Goal: Task Accomplishment & Management: Manage account settings

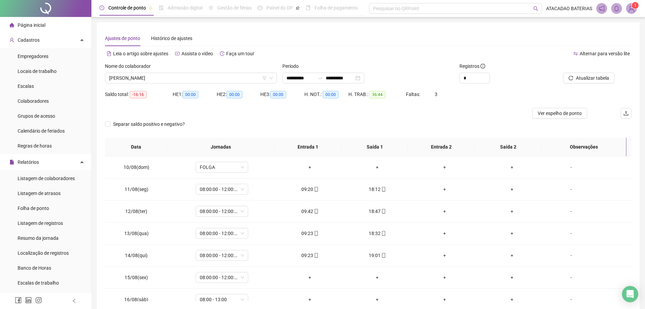
click at [44, 26] on span "Página inicial" at bounding box center [32, 24] width 28 height 5
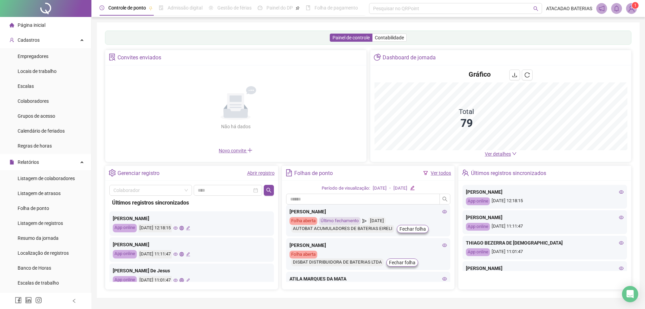
click at [496, 151] on span "Ver detalhes" at bounding box center [498, 153] width 26 height 5
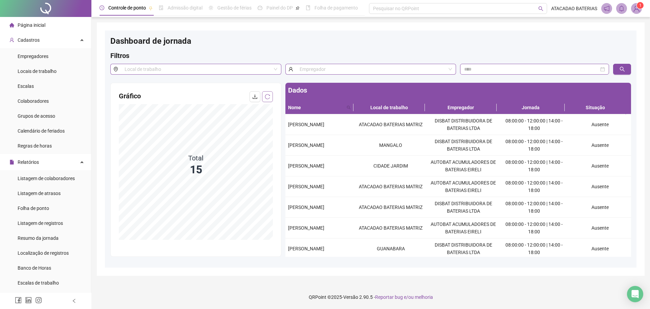
click at [269, 94] on icon "reload" at bounding box center [267, 96] width 5 height 5
drag, startPoint x: 293, startPoint y: 183, endPoint x: 298, endPoint y: 186, distance: 6.4
click at [298, 186] on div "[PERSON_NAME]" at bounding box center [320, 186] width 64 height 7
click at [288, 184] on span "[PERSON_NAME]" at bounding box center [306, 186] width 36 height 5
drag, startPoint x: 288, startPoint y: 181, endPoint x: 325, endPoint y: 192, distance: 38.7
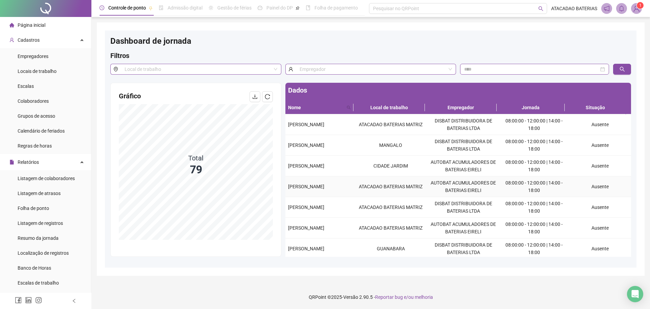
click at [325, 190] on div "[PERSON_NAME]" at bounding box center [320, 186] width 64 height 7
copy span "[PERSON_NAME]"
drag, startPoint x: 288, startPoint y: 203, endPoint x: 322, endPoint y: 209, distance: 34.8
click at [322, 209] on div "[PERSON_NAME]" at bounding box center [320, 206] width 64 height 7
copy span "[PERSON_NAME]"
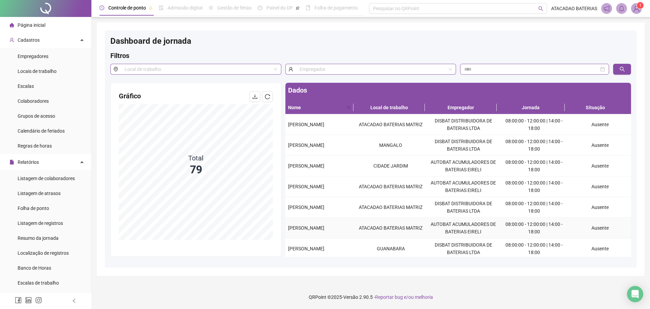
scroll to position [34, 0]
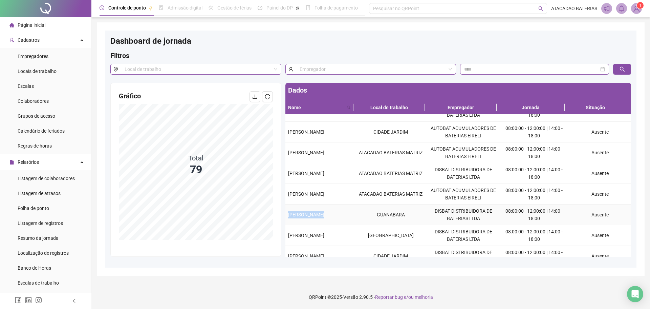
drag, startPoint x: 287, startPoint y: 212, endPoint x: 355, endPoint y: 218, distance: 68.6
click at [355, 218] on tr "IEGO NASCIMENTO [PERSON_NAME] DISBAT DISTRIBUIDORA DE BATERIAS LTDA 08:00:00 - …" at bounding box center [458, 214] width 346 height 21
copy span "[PERSON_NAME]"
drag, startPoint x: 287, startPoint y: 231, endPoint x: 337, endPoint y: 240, distance: 50.3
click at [337, 240] on td "[PERSON_NAME]" at bounding box center [319, 235] width 69 height 21
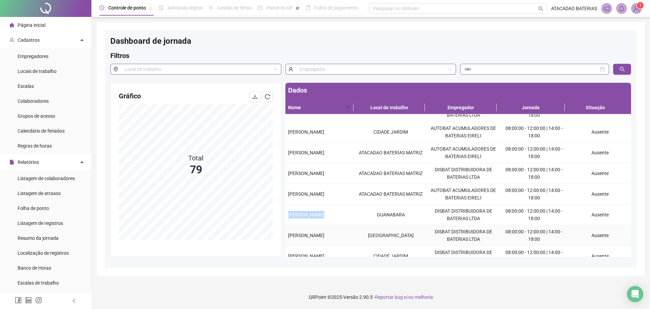
copy span "[PERSON_NAME]"
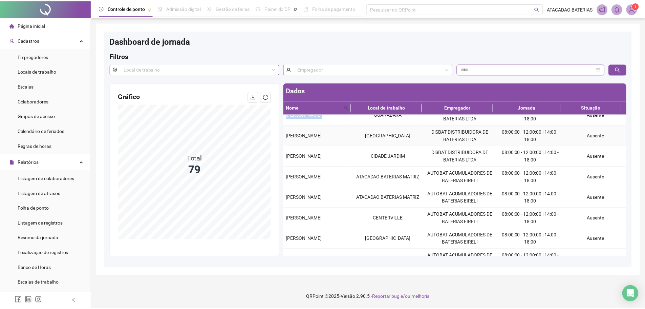
scroll to position [135, 0]
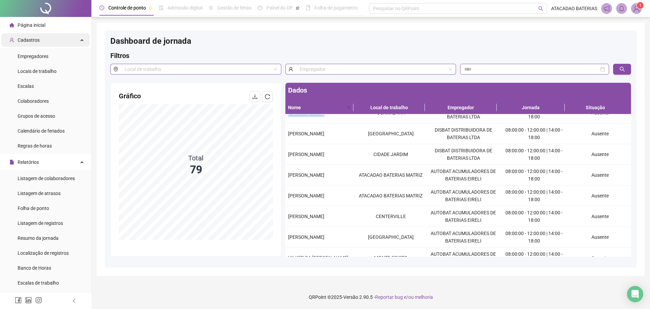
click at [59, 40] on div "Cadastros" at bounding box center [45, 40] width 88 height 14
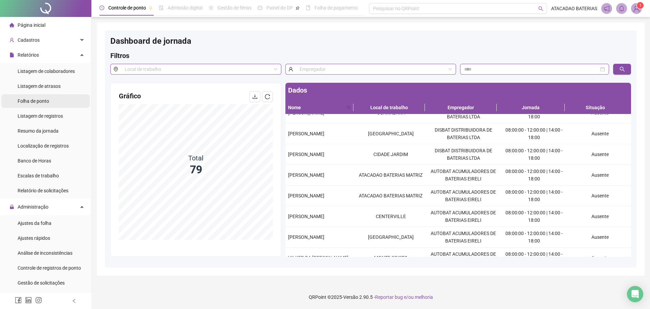
click at [47, 99] on span "Folha de ponto" at bounding box center [33, 100] width 31 height 5
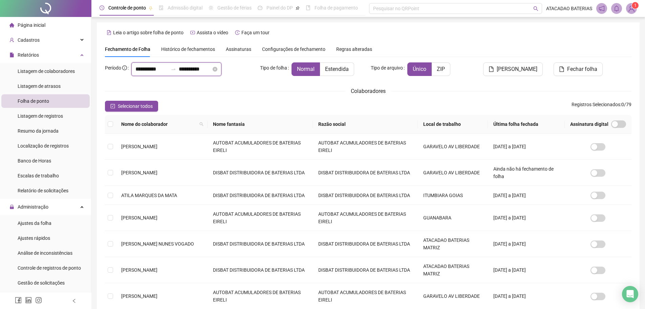
click at [146, 69] on input "**********" at bounding box center [151, 69] width 33 height 8
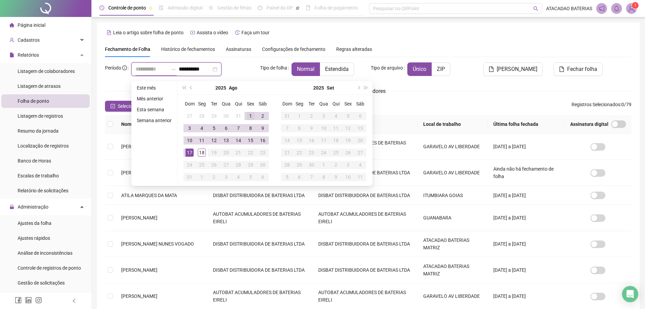
type input "**********"
click at [249, 115] on div "1" at bounding box center [251, 116] width 8 height 8
type input "**********"
click at [251, 136] on div "15" at bounding box center [251, 140] width 8 height 8
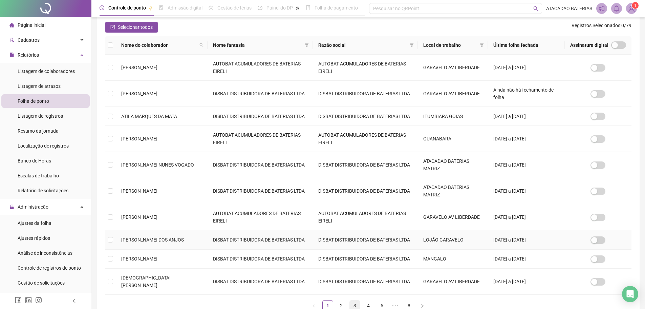
scroll to position [117, 0]
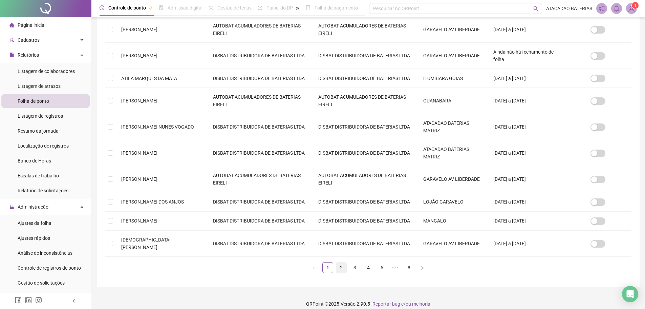
click at [340, 262] on link "2" at bounding box center [341, 267] width 10 height 10
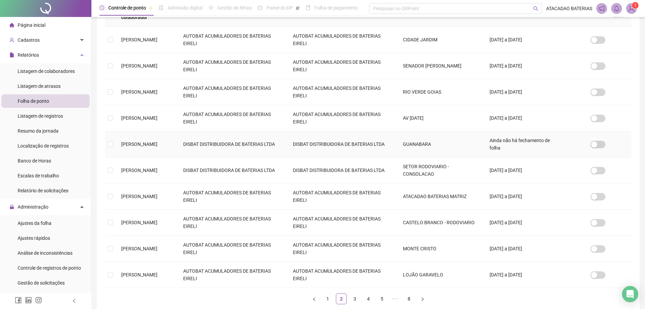
scroll to position [135, 0]
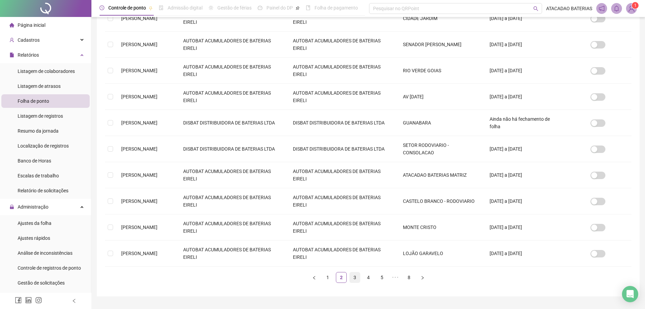
click at [355, 272] on link "3" at bounding box center [355, 277] width 10 height 10
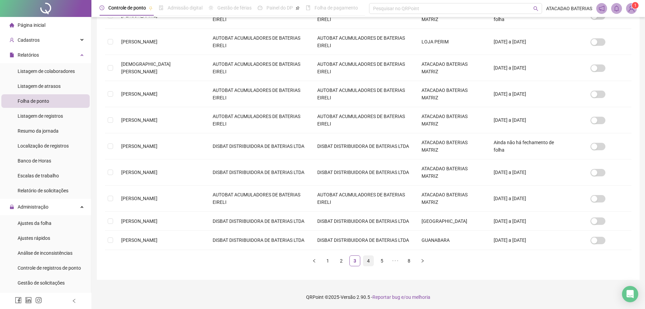
click at [368, 264] on link "4" at bounding box center [368, 260] width 10 height 10
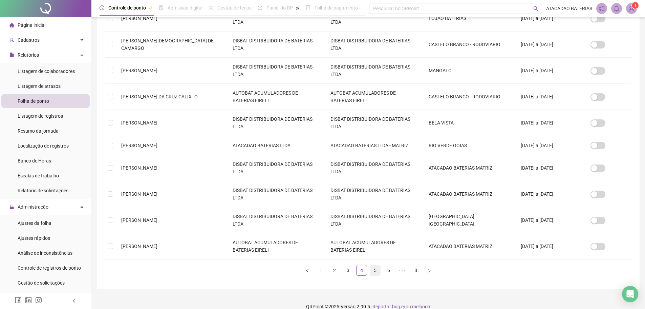
click at [372, 269] on link "5" at bounding box center [375, 270] width 10 height 10
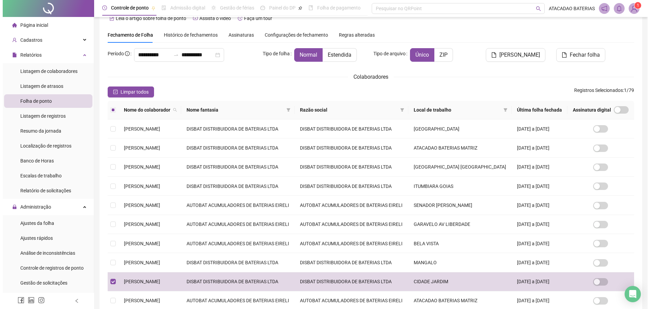
scroll to position [0, 0]
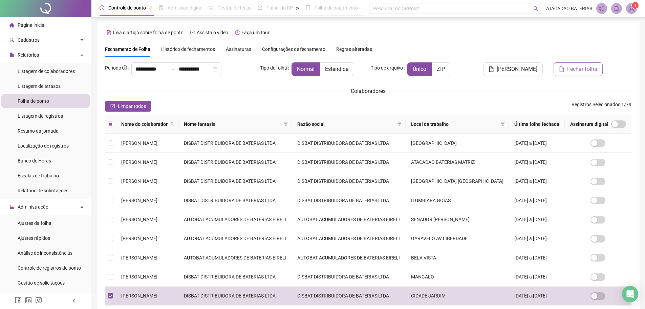
click at [583, 67] on span "Fechar folha" at bounding box center [582, 69] width 30 height 8
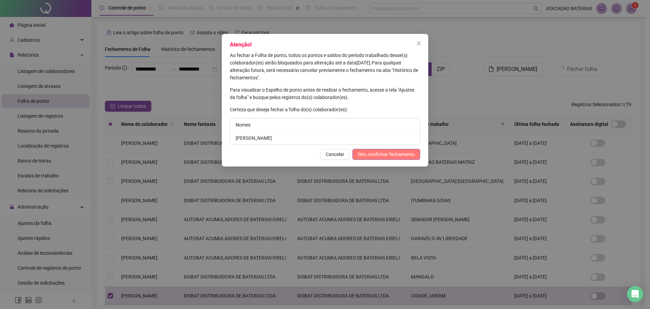
click at [397, 151] on span "Sim, confirmar fechamento" at bounding box center [386, 153] width 57 height 7
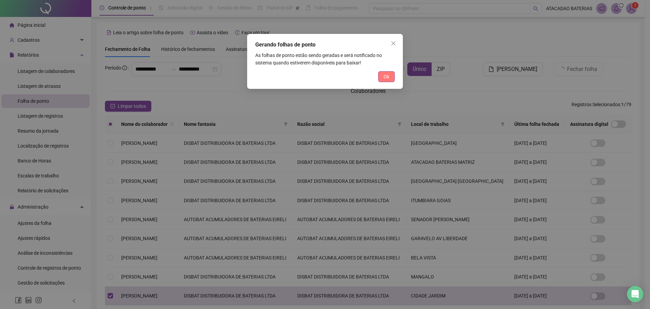
click at [391, 77] on button "Ok" at bounding box center [386, 76] width 17 height 11
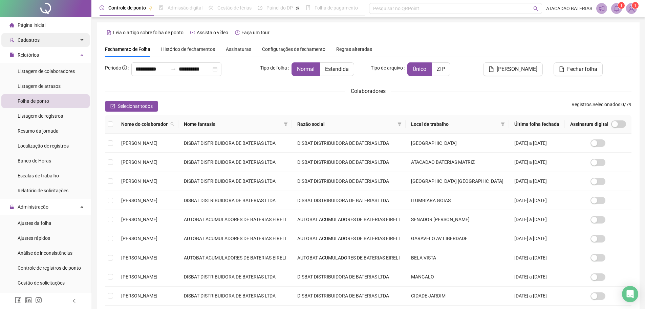
click at [56, 41] on div "Cadastros" at bounding box center [45, 40] width 88 height 14
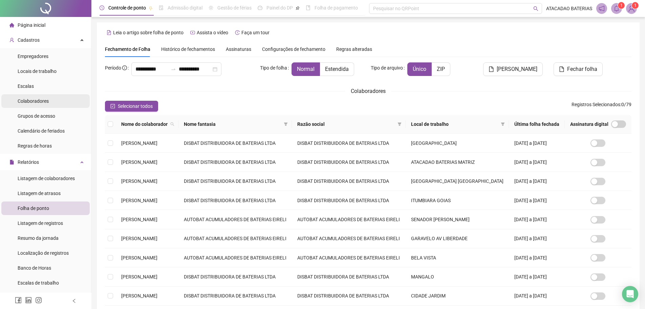
click at [48, 97] on div "Colaboradores" at bounding box center [33, 101] width 31 height 14
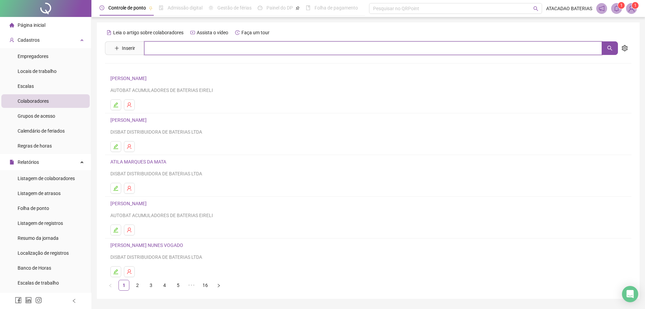
click at [177, 49] on input "text" at bounding box center [373, 48] width 458 height 14
type input "***"
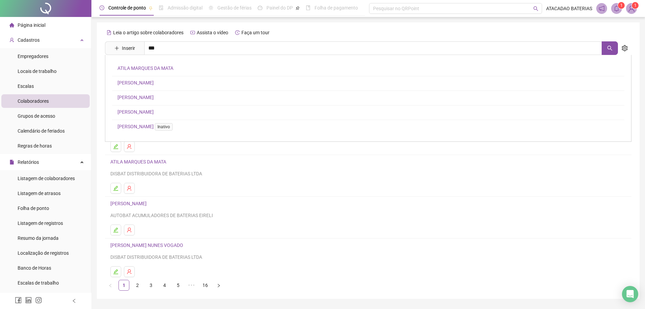
click at [154, 99] on link "[PERSON_NAME]" at bounding box center [136, 96] width 36 height 5
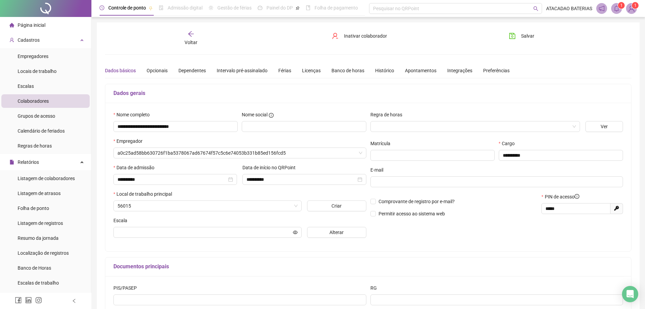
type input "**********"
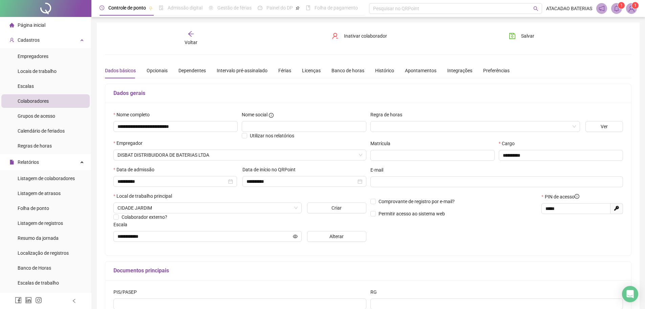
click at [619, 8] on sup "1" at bounding box center [621, 5] width 7 height 7
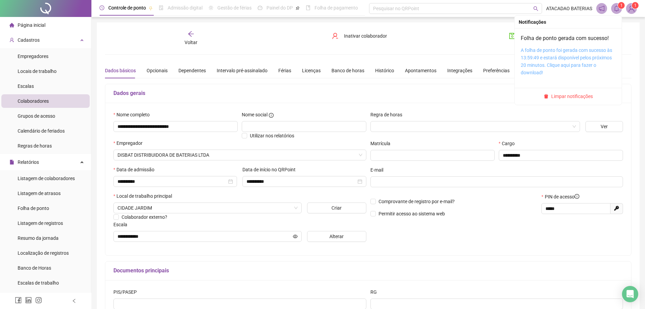
drag, startPoint x: 552, startPoint y: 54, endPoint x: 548, endPoint y: 55, distance: 4.2
click at [552, 54] on div "A folha de ponto foi gerada com sucesso às 13:59:49 e estará disponível pelos p…" at bounding box center [568, 61] width 95 height 30
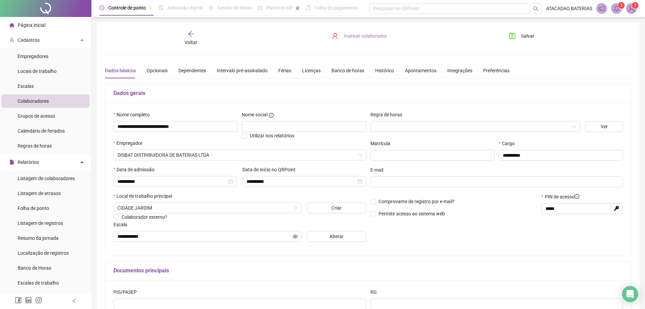
click at [345, 34] on span "Inativar colaborador" at bounding box center [365, 35] width 43 height 7
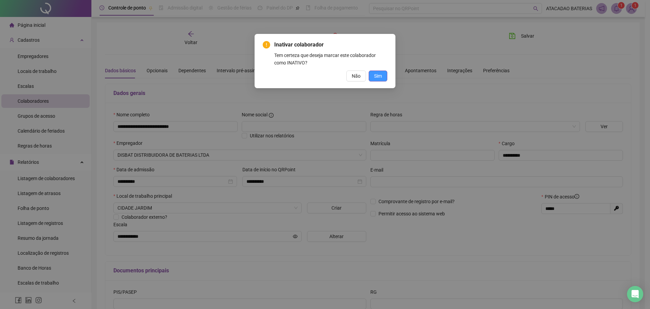
click at [375, 77] on span "Sim" at bounding box center [378, 75] width 8 height 7
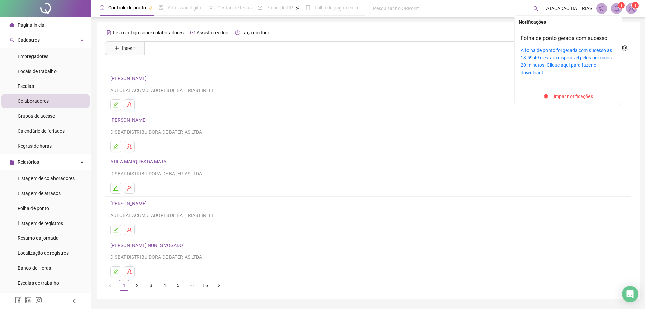
click at [621, 8] on span "1" at bounding box center [621, 5] width 2 height 7
click at [526, 57] on link "A folha de ponto foi gerada com sucesso às 13:59:49 e estará disponível pelos p…" at bounding box center [566, 61] width 91 height 28
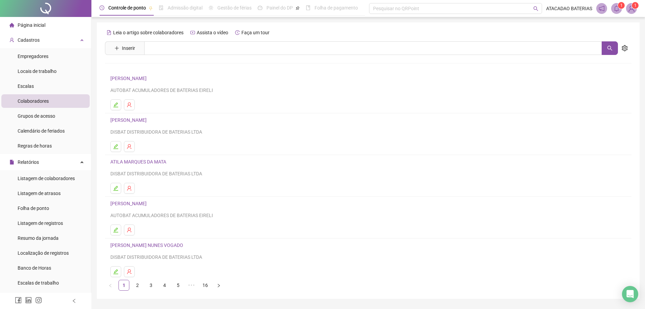
click at [41, 22] on span "Página inicial" at bounding box center [32, 24] width 28 height 5
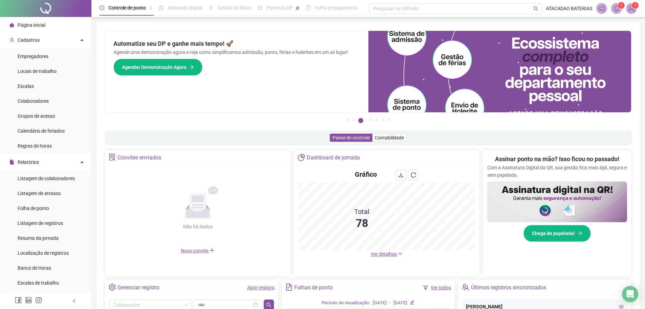
click at [51, 26] on li "Página inicial" at bounding box center [45, 25] width 88 height 14
click at [390, 252] on span "Ver detalhes" at bounding box center [384, 253] width 26 height 5
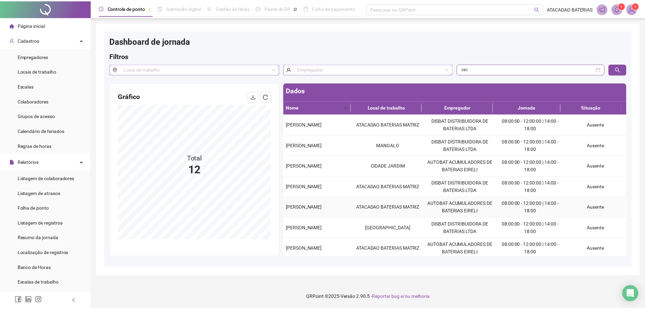
scroll to position [106, 0]
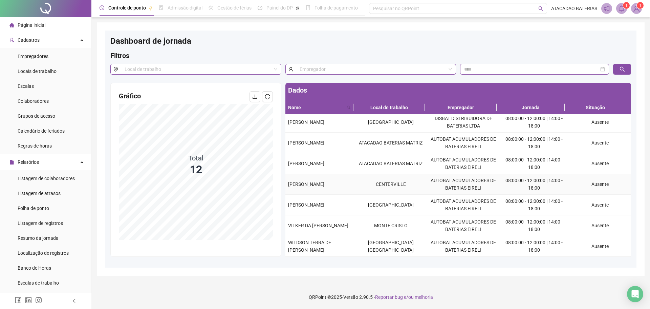
drag, startPoint x: 288, startPoint y: 186, endPoint x: 343, endPoint y: 185, distance: 54.9
click at [324, 185] on span "[PERSON_NAME]" at bounding box center [306, 183] width 36 height 5
copy span "[PERSON_NAME] DE SOUS"
click at [324, 185] on span "[PERSON_NAME]" at bounding box center [306, 183] width 36 height 5
drag, startPoint x: 289, startPoint y: 182, endPoint x: 355, endPoint y: 184, distance: 66.1
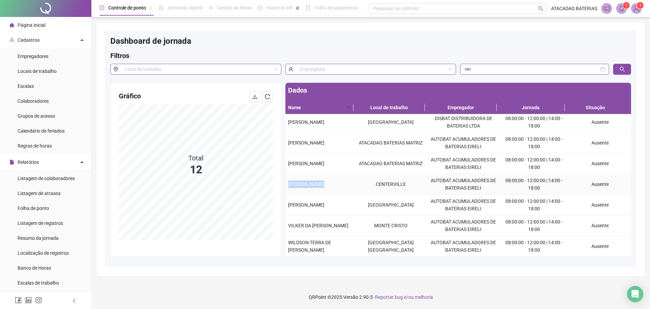
click at [355, 184] on tr "[PERSON_NAME] CENTERVILLE AUTOBAT ACUMULADORES DE BATERIAS EIRELI 08:00:00 - 12…" at bounding box center [458, 184] width 346 height 21
copy span "[PERSON_NAME]"
drag, startPoint x: 286, startPoint y: 225, endPoint x: 348, endPoint y: 224, distance: 61.3
click at [348, 224] on td "VILKER DA [PERSON_NAME]" at bounding box center [319, 225] width 69 height 21
drag, startPoint x: 287, startPoint y: 242, endPoint x: 346, endPoint y: 249, distance: 59.3
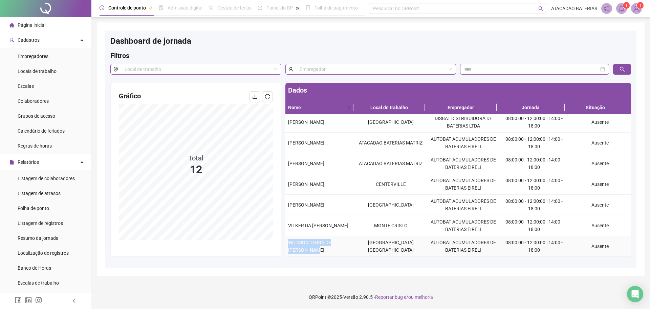
click at [346, 249] on td "WILDSON TERRA DE [PERSON_NAME]" at bounding box center [319, 246] width 69 height 21
copy span "WILDSON TERRA DE [PERSON_NAME]"
click at [273, 97] on div "Gráfico Total 12" at bounding box center [196, 165] width 170 height 165
click at [271, 93] on button "button" at bounding box center [267, 96] width 11 height 11
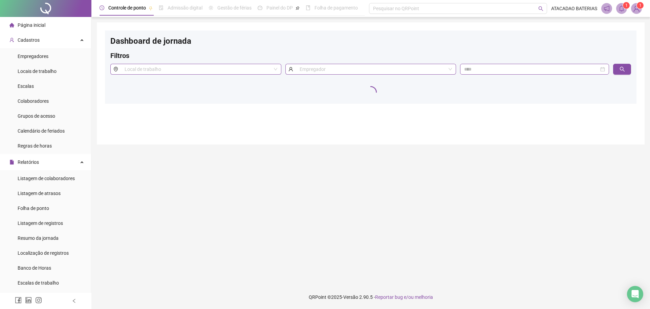
click at [50, 25] on li "Página inicial" at bounding box center [45, 25] width 88 height 14
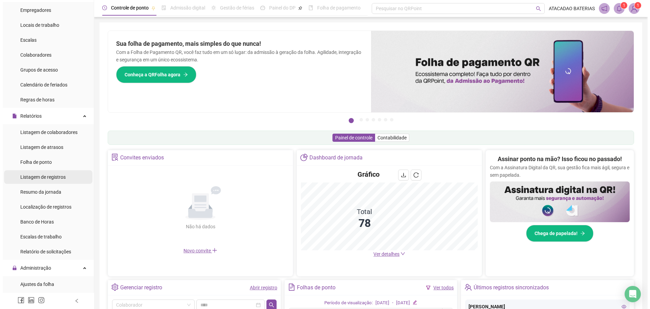
scroll to position [135, 0]
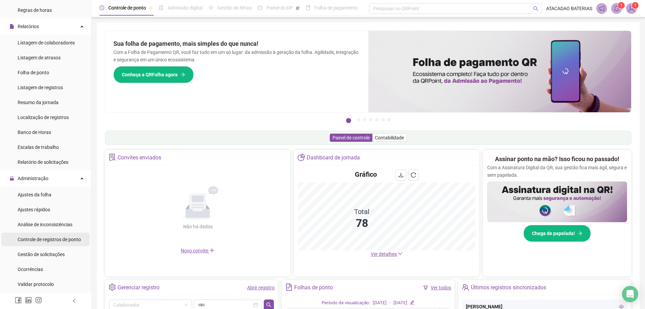
click at [54, 239] on span "Controle de registros de ponto" at bounding box center [49, 238] width 63 height 5
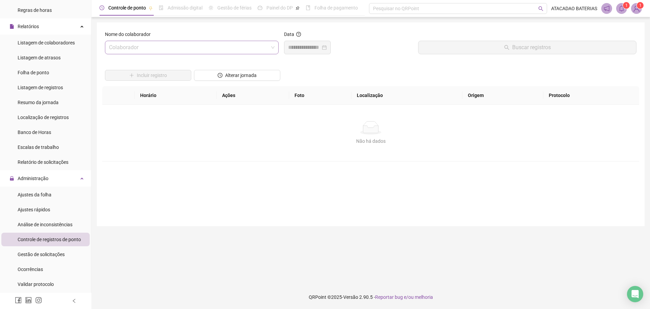
click at [142, 44] on input "search" at bounding box center [189, 47] width 160 height 13
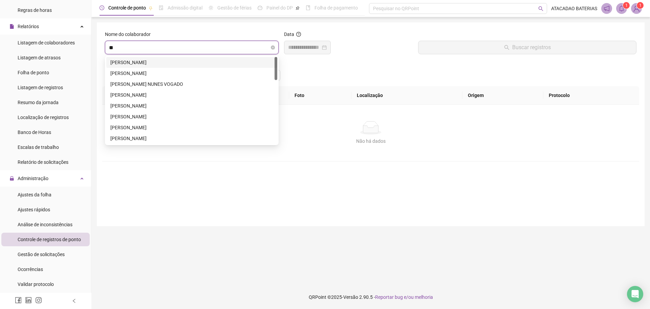
type input "***"
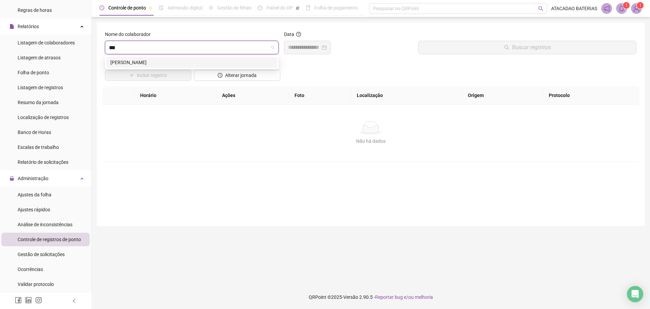
click at [148, 61] on div "[PERSON_NAME]" at bounding box center [191, 62] width 163 height 7
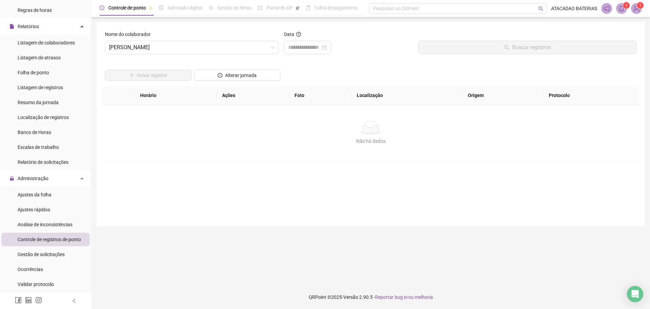
click at [302, 40] on div "Data" at bounding box center [348, 35] width 129 height 10
click at [303, 46] on input at bounding box center [304, 47] width 33 height 8
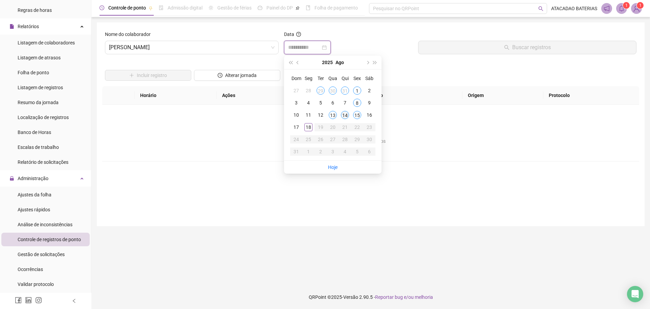
type input "**********"
click at [309, 131] on td "18" at bounding box center [308, 127] width 12 height 12
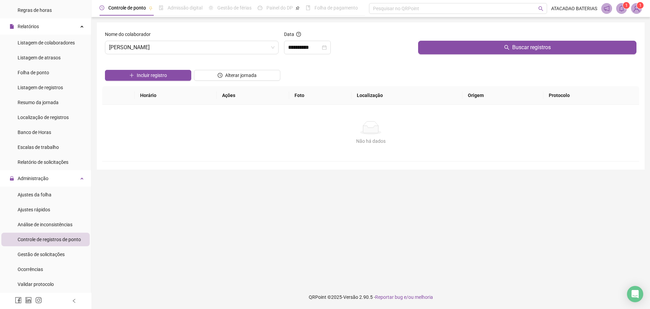
click at [145, 81] on div "Incluir registro" at bounding box center [148, 73] width 89 height 26
click at [143, 79] on span "Incluir registro" at bounding box center [152, 74] width 30 height 7
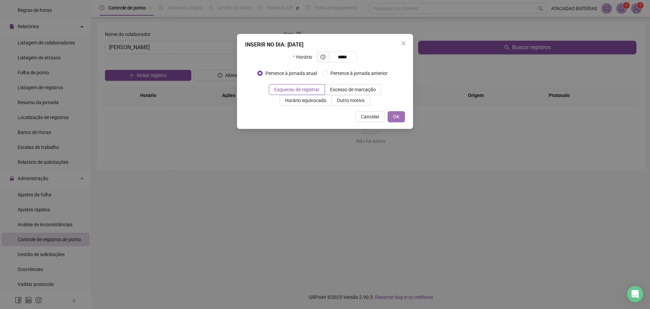
type input "*****"
click at [404, 114] on button "OK" at bounding box center [396, 116] width 17 height 11
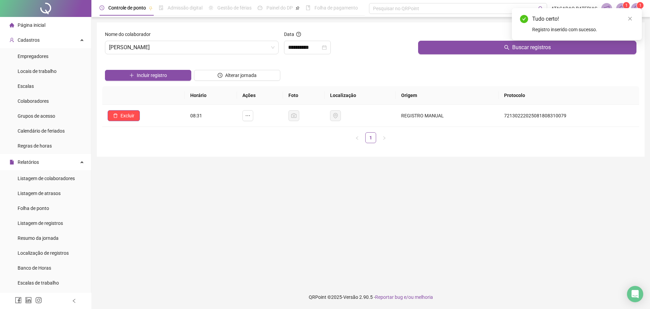
click at [52, 22] on li "Página inicial" at bounding box center [45, 25] width 88 height 14
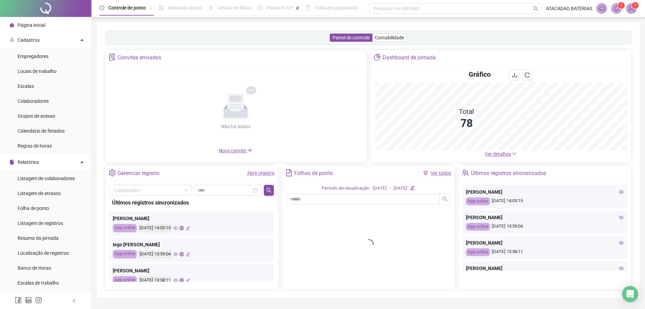
click at [504, 154] on span "Ver detalhes" at bounding box center [498, 153] width 26 height 5
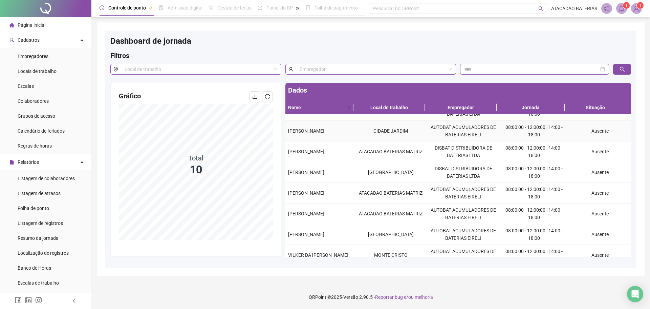
scroll to position [64, 0]
